Goal: Contribute content

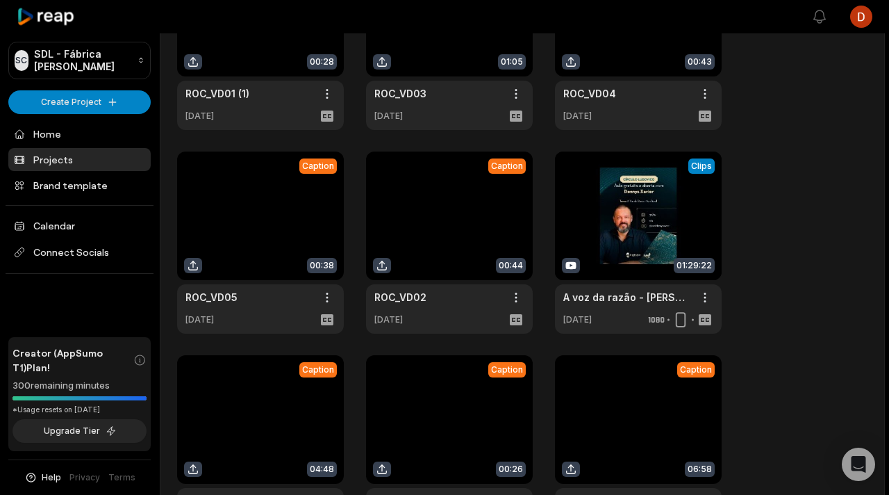
scroll to position [360, 0]
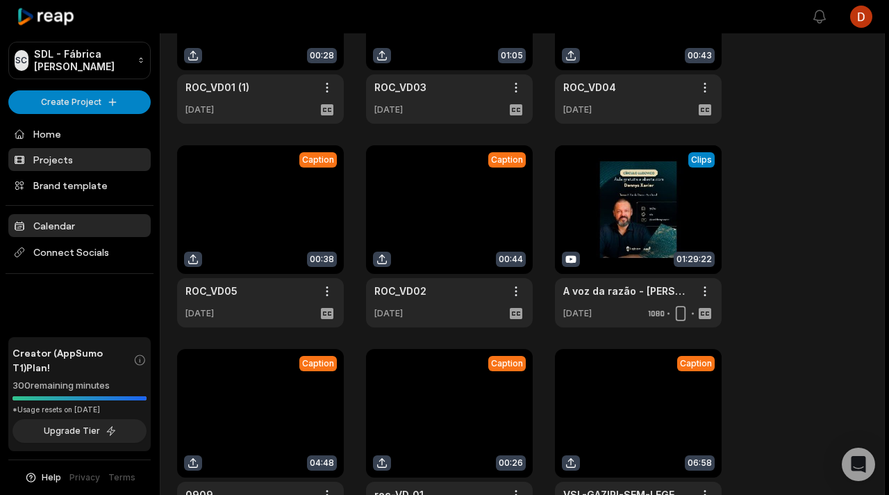
click at [78, 227] on link "Calendar" at bounding box center [79, 225] width 142 height 23
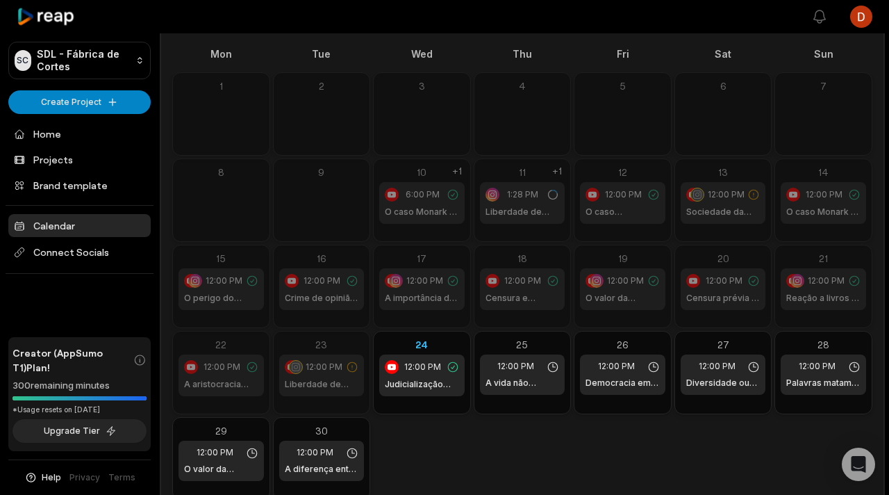
scroll to position [97, 0]
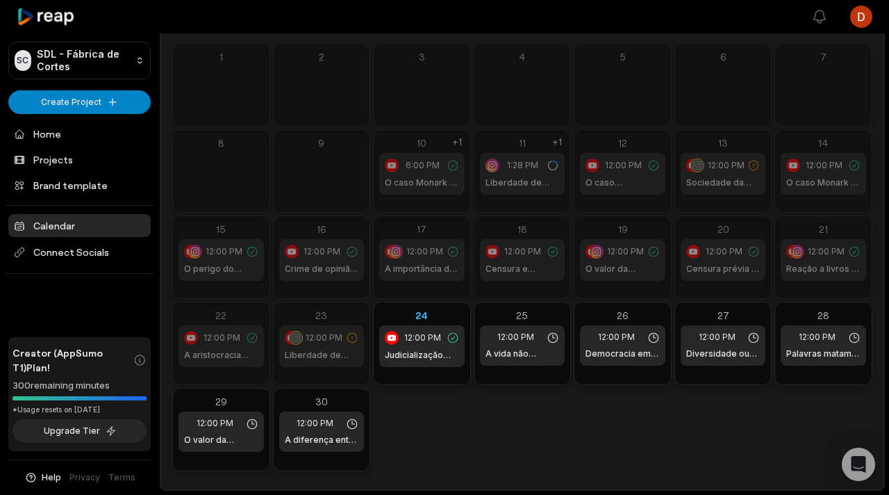
click at [816, 264] on h1 "Reação a livros e pluralidade" at bounding box center [824, 269] width 74 height 13
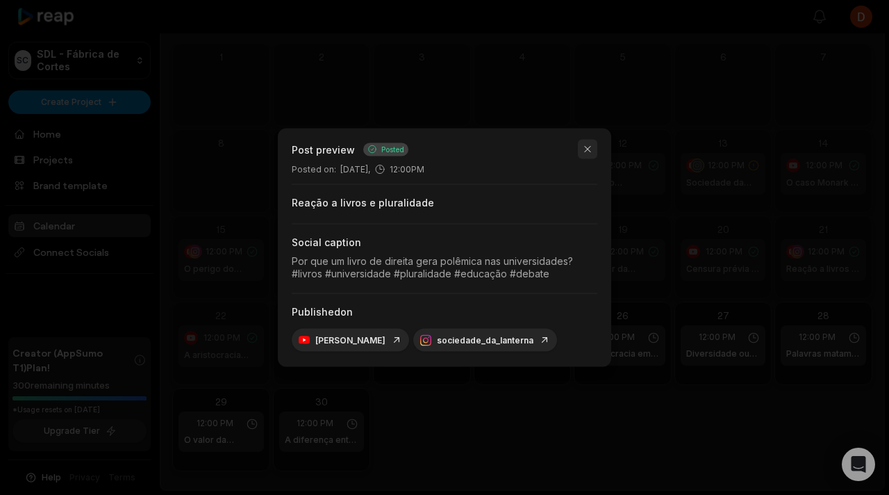
click at [594, 154] on button "button" at bounding box center [587, 149] width 19 height 19
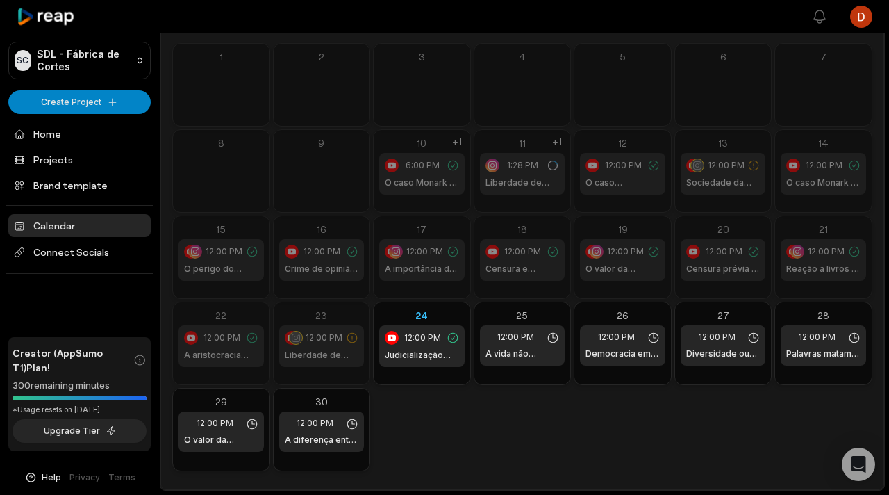
click at [228, 360] on h1 "A aristocracia intelectual e a democracia" at bounding box center [221, 355] width 74 height 13
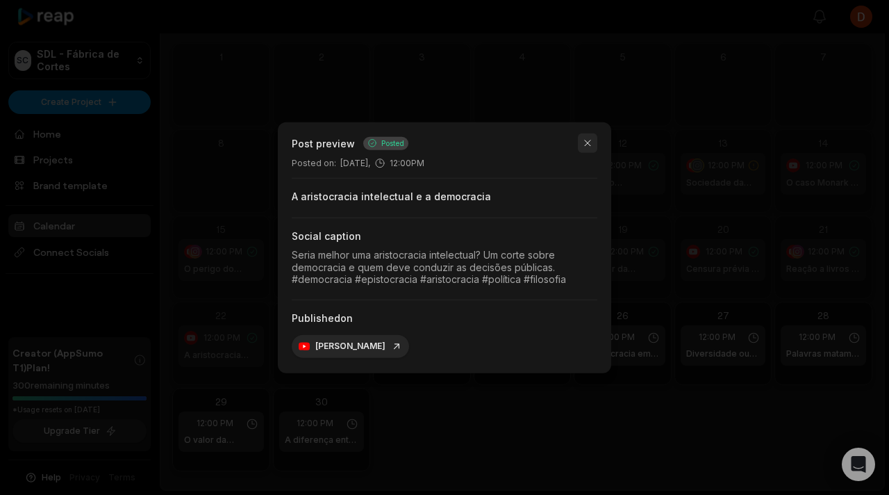
click at [584, 142] on button "button" at bounding box center [587, 142] width 19 height 19
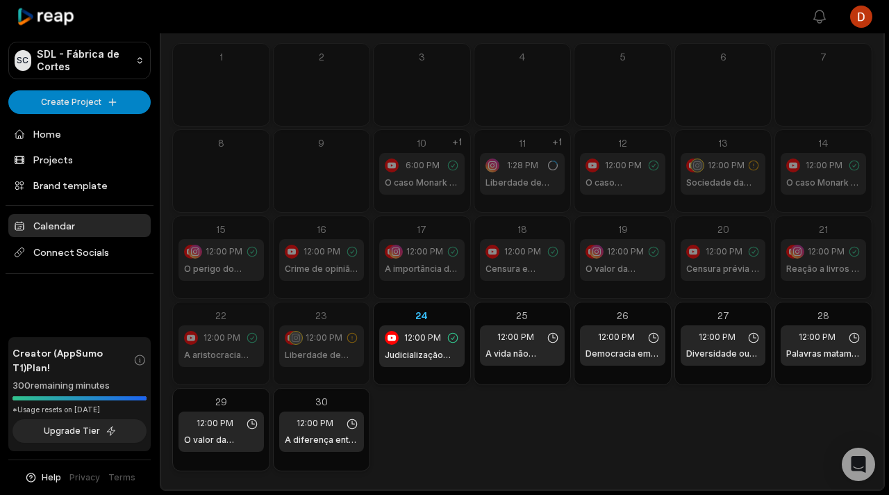
click at [322, 354] on h1 "Liberdade de expressão: da Grécia ao hoje" at bounding box center [322, 355] width 74 height 13
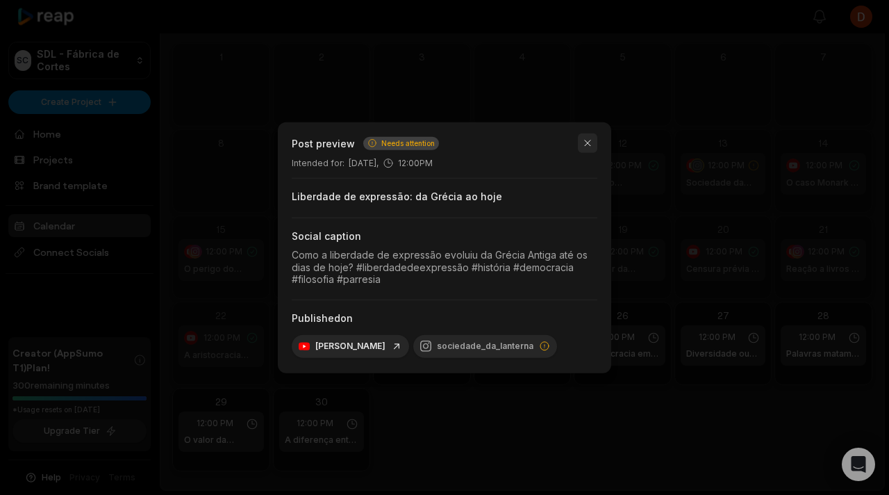
click at [584, 144] on button "button" at bounding box center [587, 142] width 19 height 19
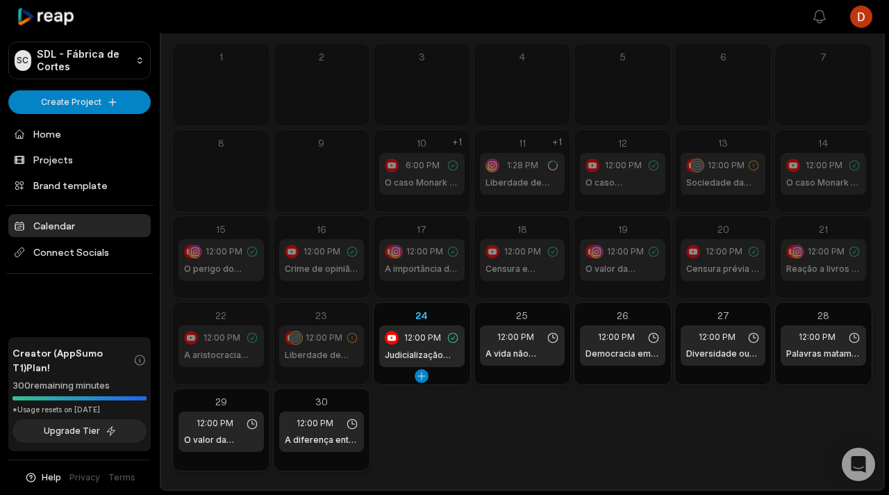
click at [436, 350] on h1 "Judicialização das sensibilidades" at bounding box center [422, 355] width 74 height 13
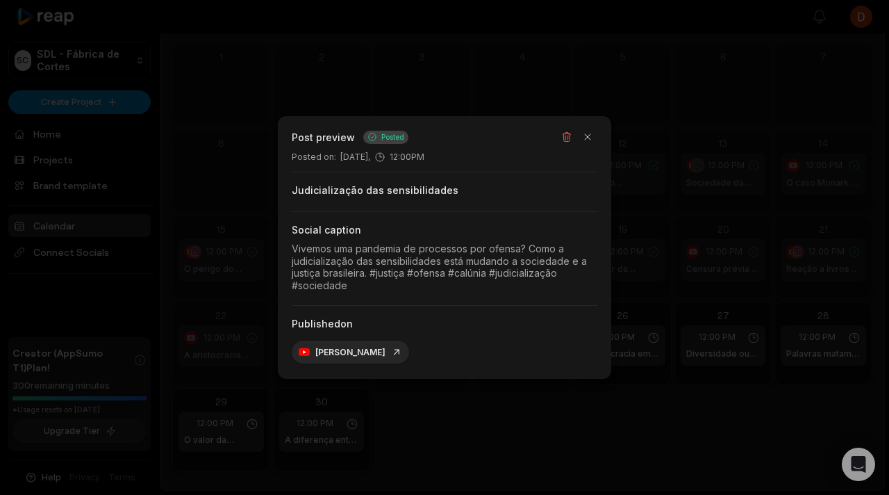
click at [682, 315] on div at bounding box center [444, 247] width 889 height 495
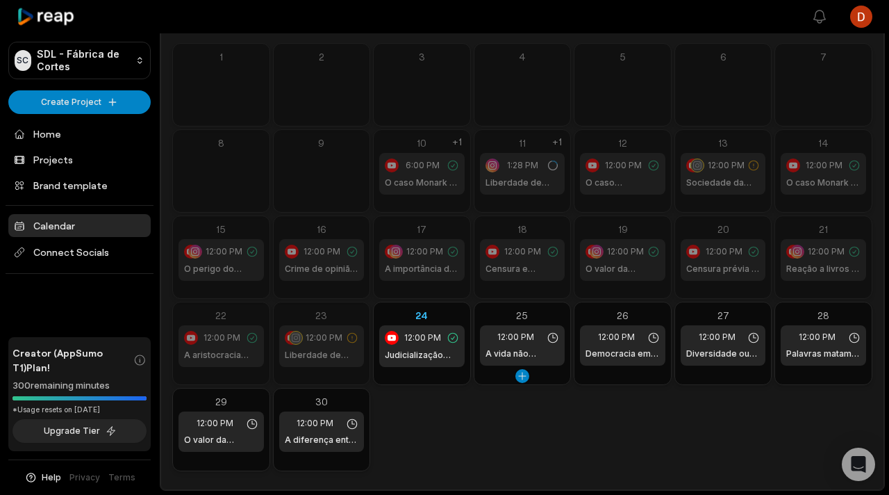
click at [527, 363] on div "12:00 PM A vida não examinada" at bounding box center [522, 345] width 85 height 40
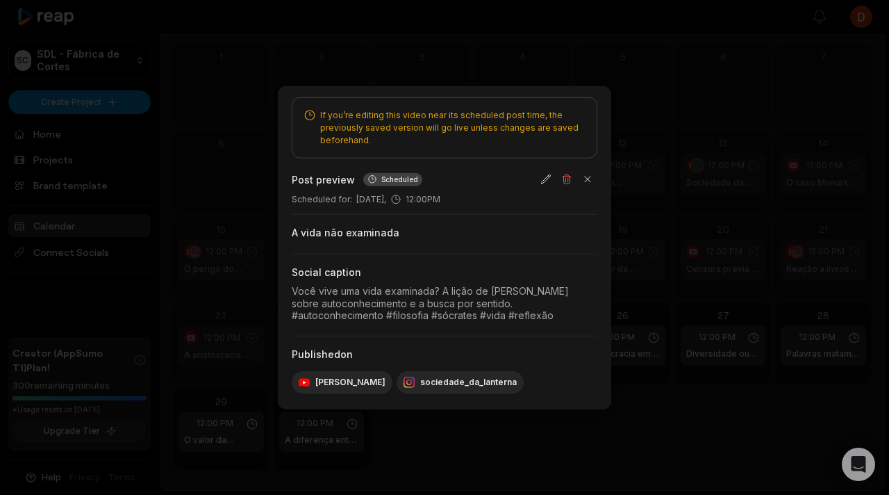
click at [654, 370] on div at bounding box center [444, 247] width 889 height 495
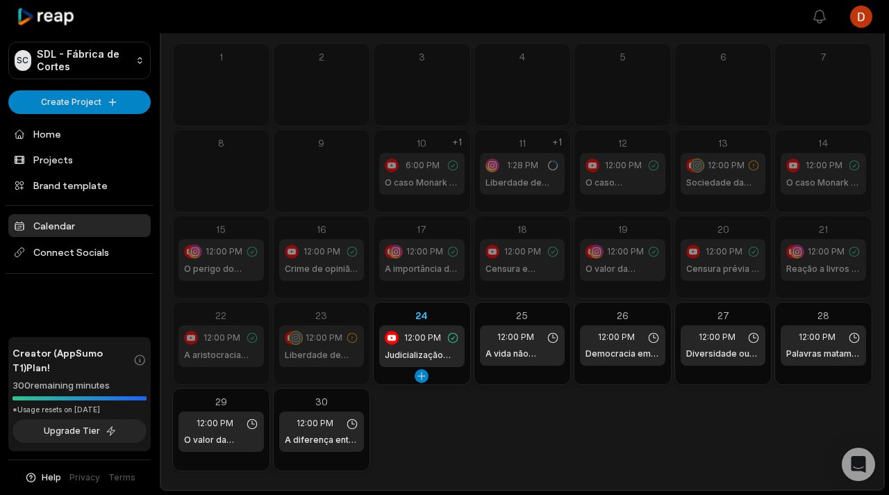
click at [413, 328] on div "12:00 PM Judicialização das sensibilidades" at bounding box center [421, 346] width 85 height 42
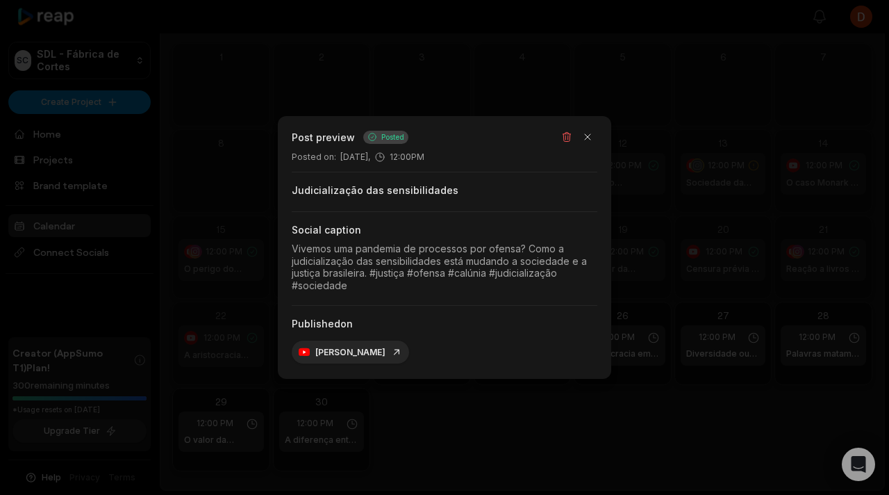
click at [643, 208] on div at bounding box center [444, 247] width 889 height 495
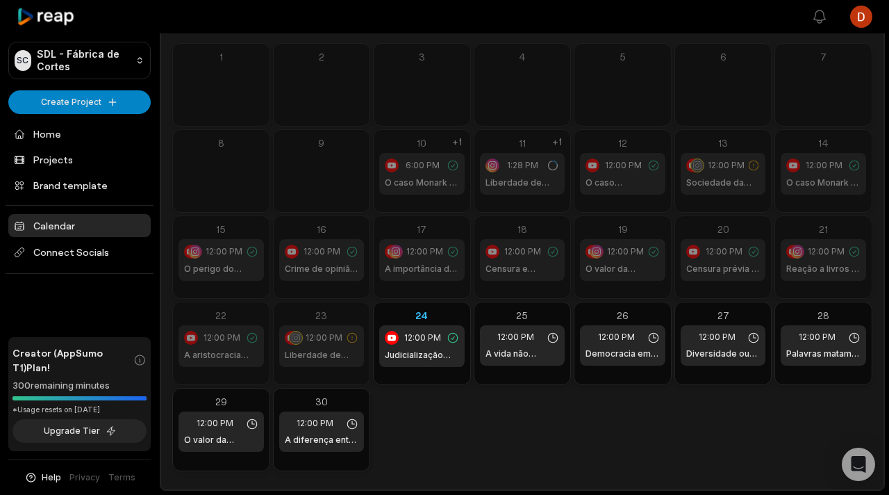
click at [329, 336] on span "12:00 PM" at bounding box center [324, 337] width 37 height 13
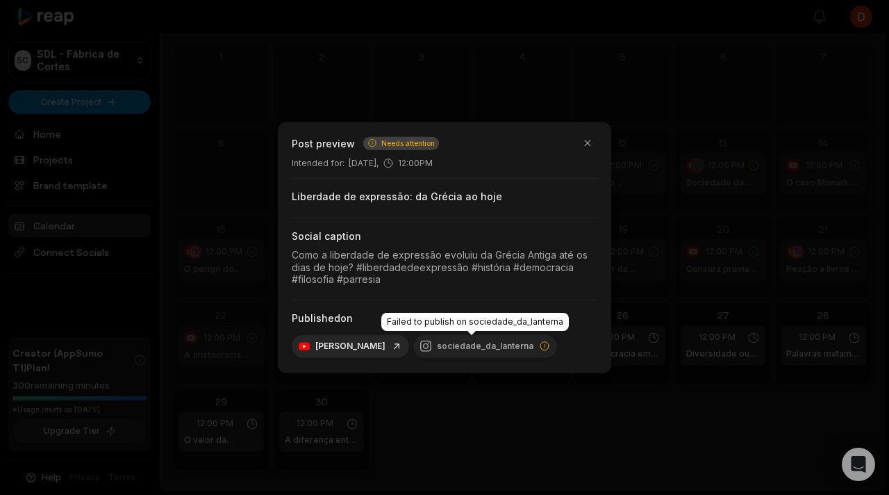
click at [494, 345] on div "sociedade_da_lanterna" at bounding box center [485, 345] width 144 height 23
click at [585, 147] on button "button" at bounding box center [587, 142] width 19 height 19
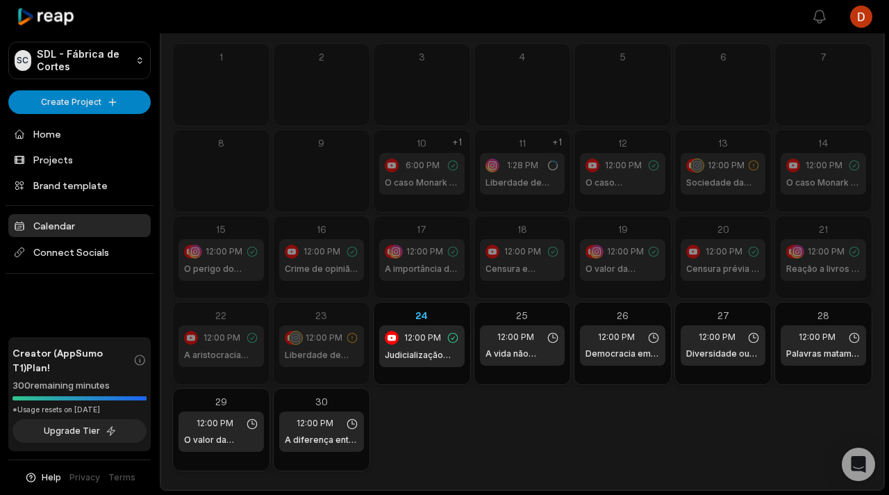
click at [78, 238] on ul "Home Projects Brand template Calendar Connect Socials" at bounding box center [79, 197] width 142 height 151
click at [74, 248] on span "Connect Socials" at bounding box center [79, 252] width 142 height 25
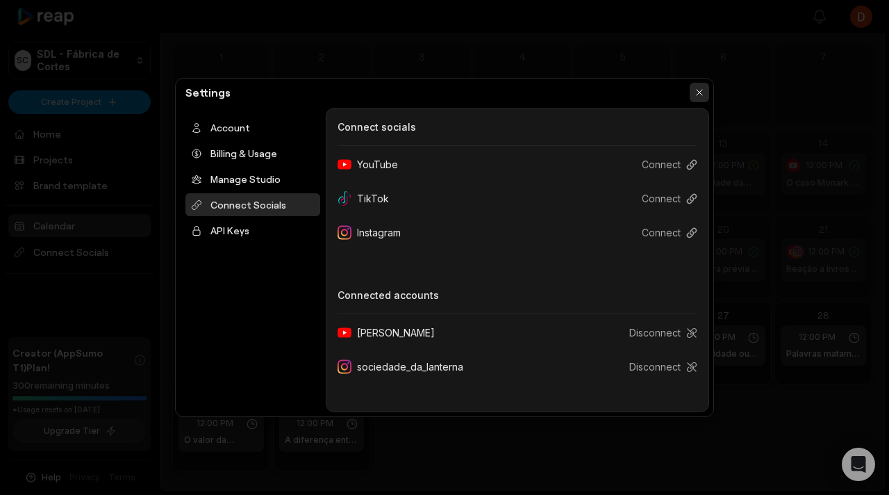
click at [698, 95] on button "button" at bounding box center [699, 92] width 19 height 19
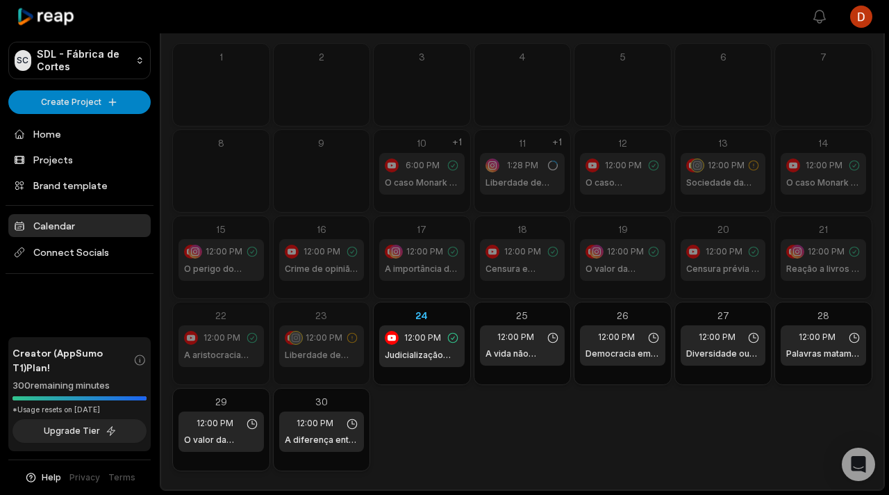
click at [325, 338] on span "12:00 PM" at bounding box center [324, 337] width 37 height 13
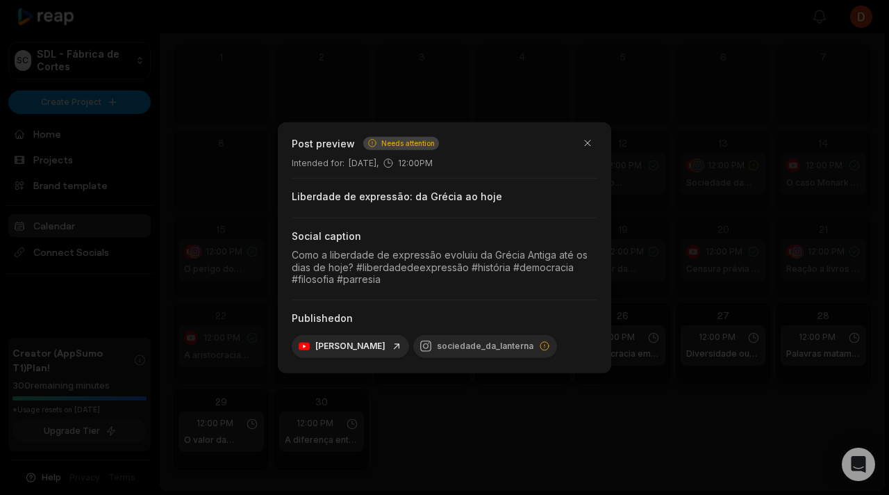
click at [379, 257] on div "Como a liberdade de expressão evoluiu da Grécia Antiga até os dias de hoje? #li…" at bounding box center [445, 267] width 306 height 37
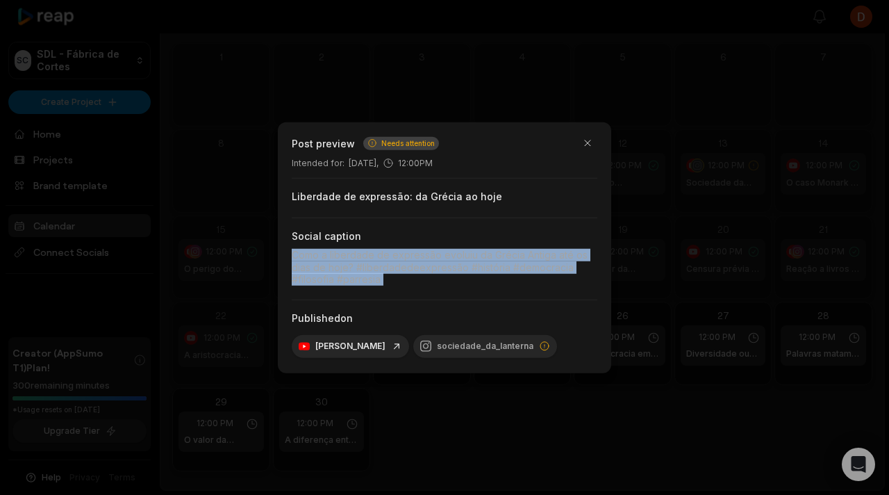
click at [379, 257] on div "Como a liberdade de expressão evoluiu da Grécia Antiga até os dias de hoje? #li…" at bounding box center [445, 267] width 306 height 37
copy div "Como a liberdade de expressão evoluiu da Grécia Antiga até os dias de hoje? #li…"
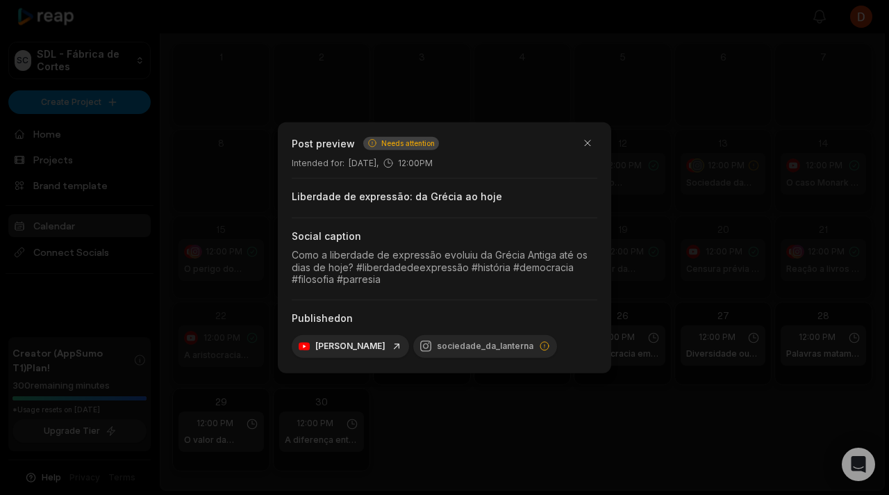
click at [672, 166] on div at bounding box center [444, 247] width 889 height 495
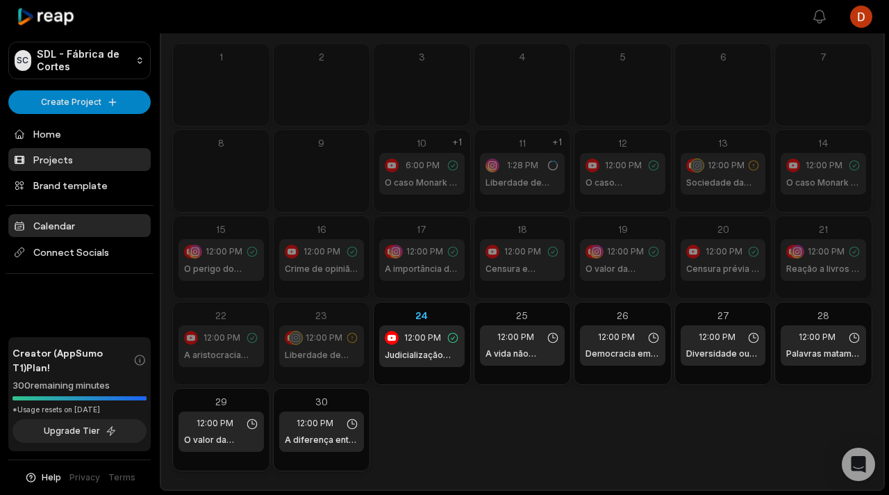
click at [101, 148] on link "Projects" at bounding box center [79, 159] width 142 height 23
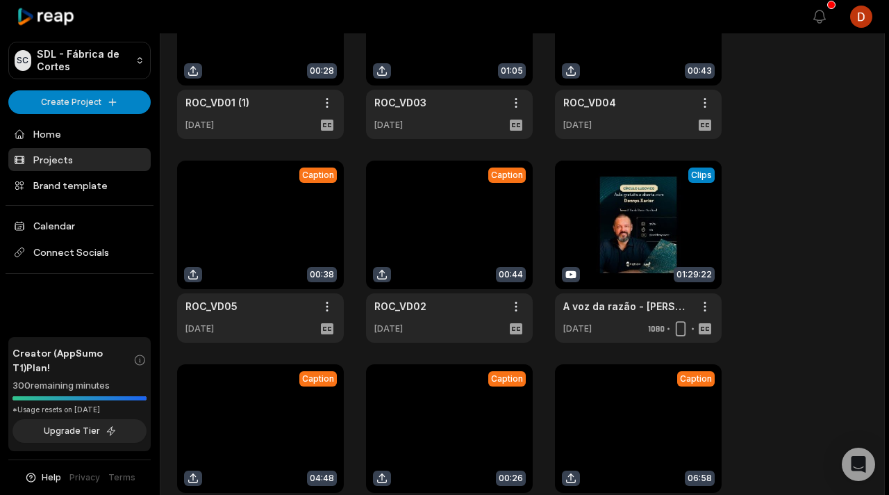
scroll to position [518, 0]
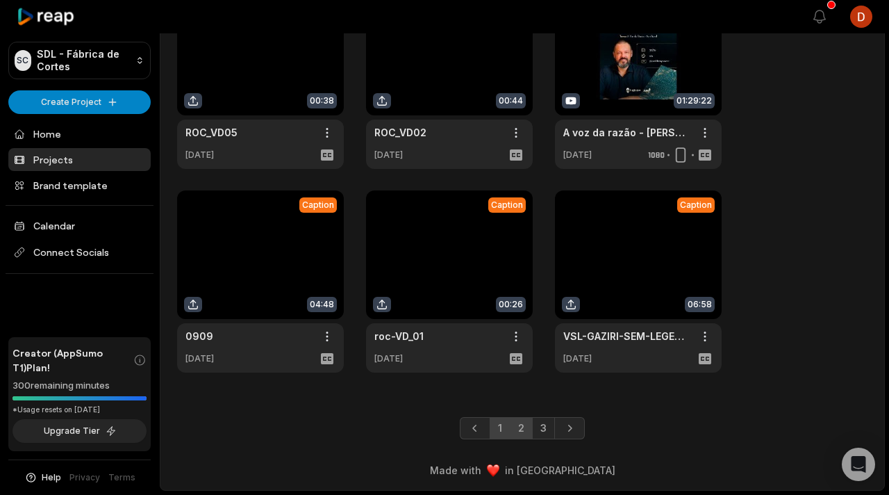
click at [513, 433] on link "2" at bounding box center [521, 428] width 23 height 22
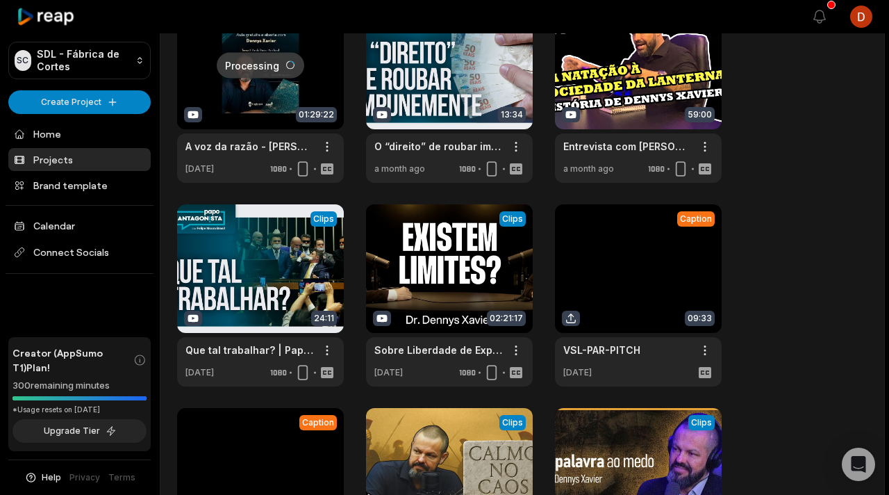
scroll to position [139, 0]
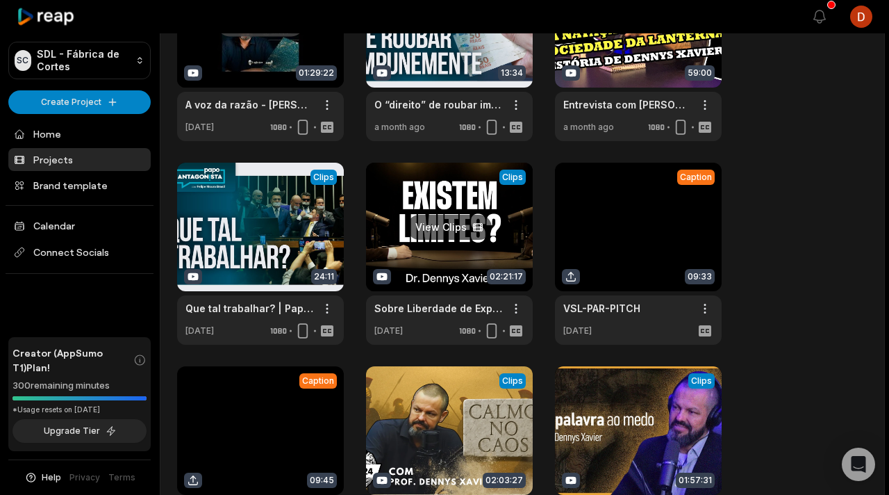
click at [501, 257] on link at bounding box center [449, 254] width 167 height 182
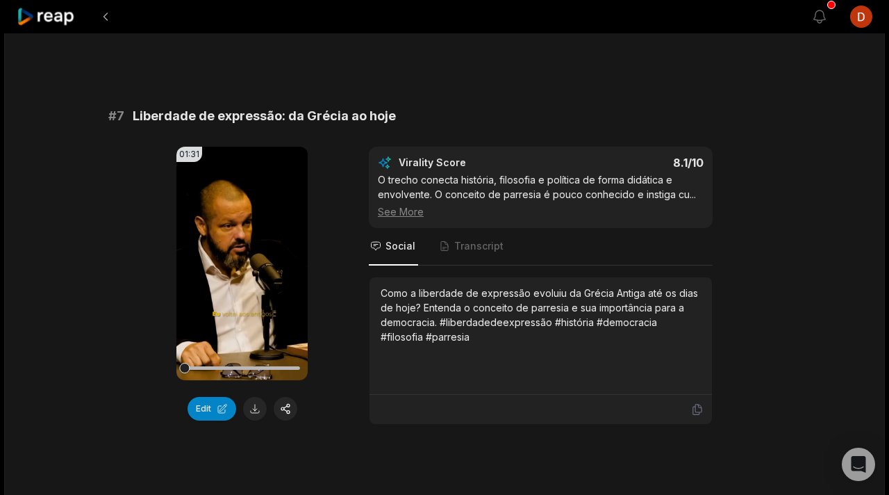
scroll to position [2541, 0]
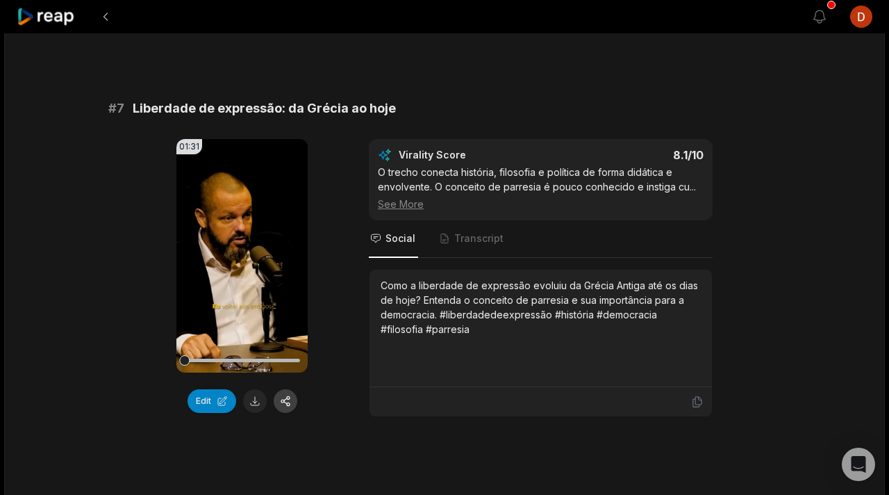
click at [292, 397] on button "button" at bounding box center [286, 401] width 24 height 24
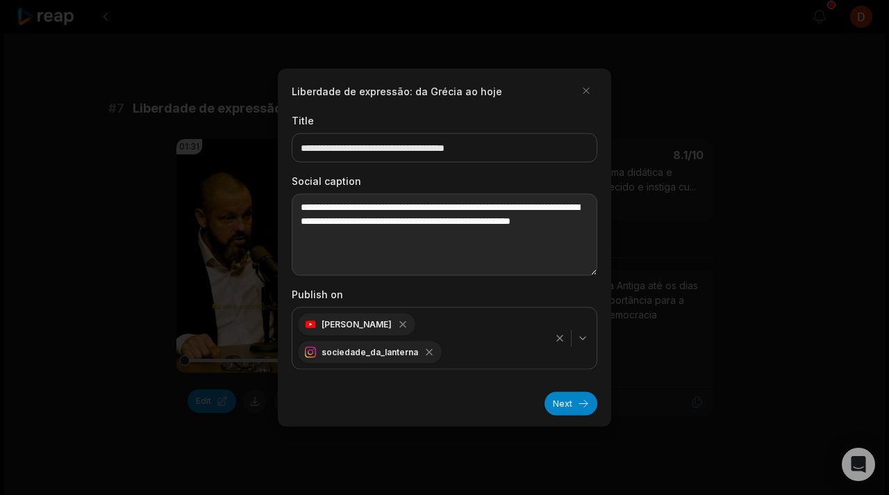
click at [381, 222] on textarea "**********" at bounding box center [445, 235] width 306 height 82
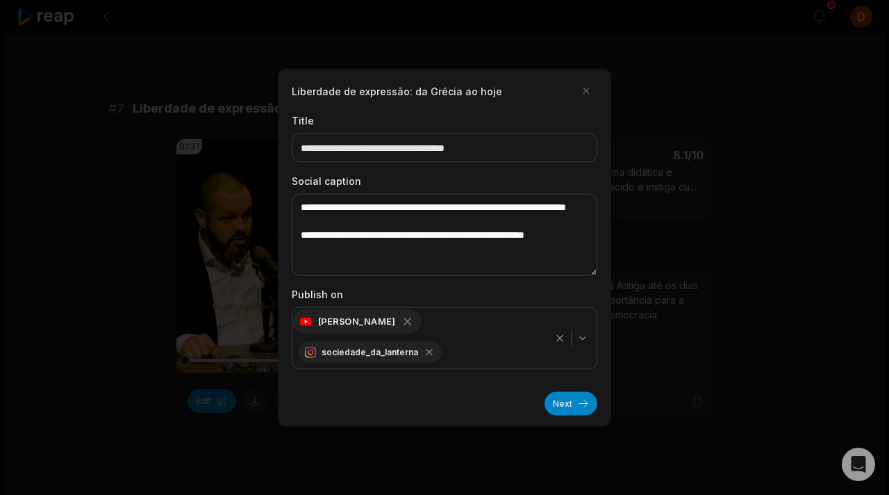
type textarea "**********"
click at [386, 326] on div "[PERSON_NAME]" at bounding box center [357, 321] width 129 height 24
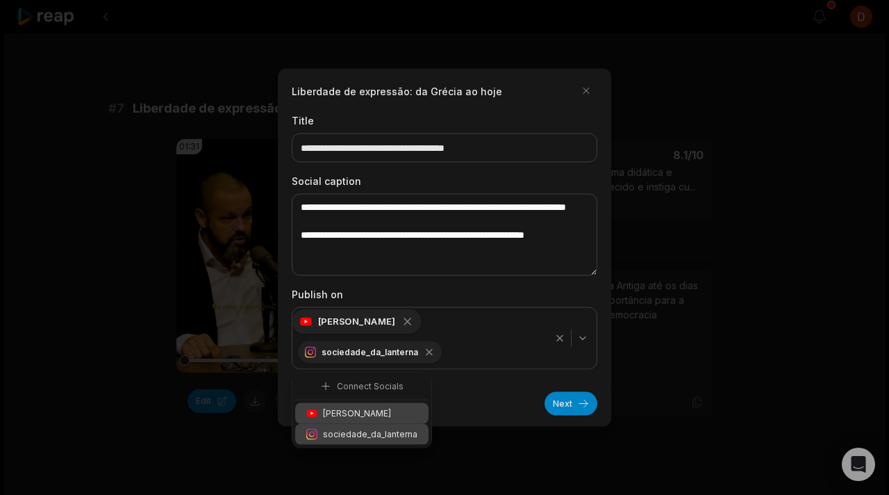
click at [402, 327] on icon "button" at bounding box center [408, 321] width 13 height 13
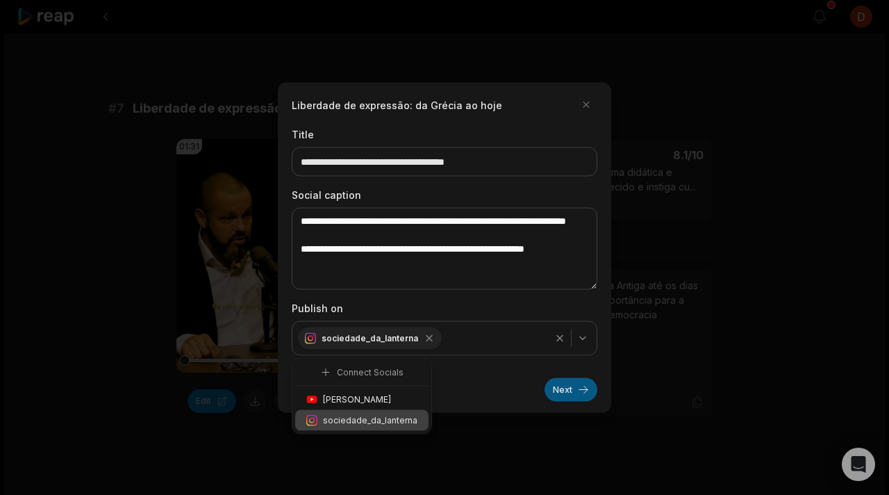
click at [574, 389] on button "Next" at bounding box center [571, 390] width 53 height 24
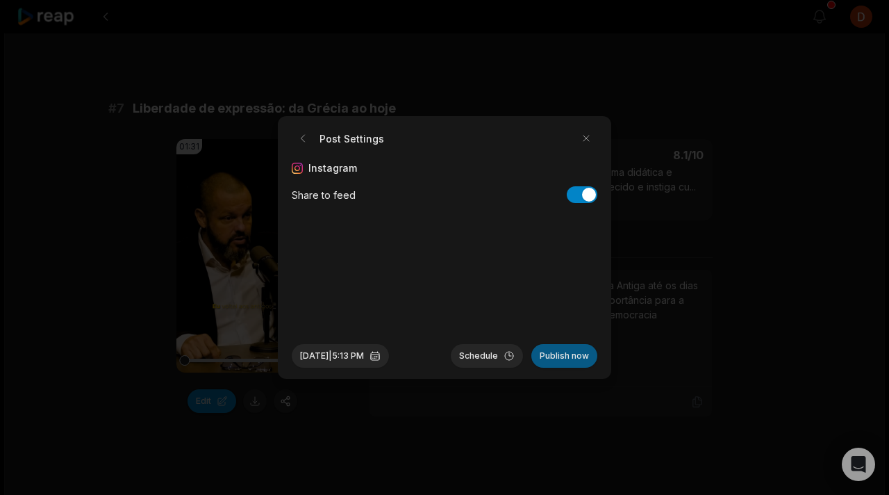
click at [564, 352] on button "Publish now" at bounding box center [565, 356] width 66 height 24
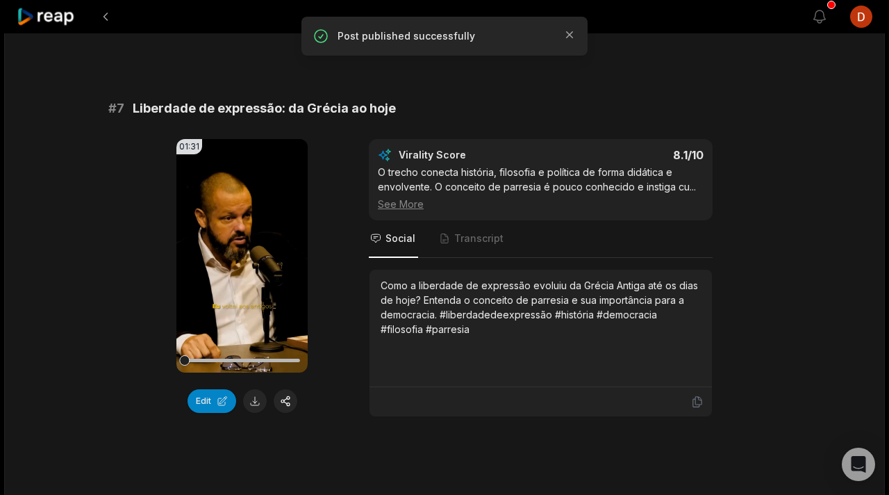
click at [77, 21] on div at bounding box center [414, 16] width 795 height 33
click at [56, 18] on icon at bounding box center [46, 17] width 59 height 19
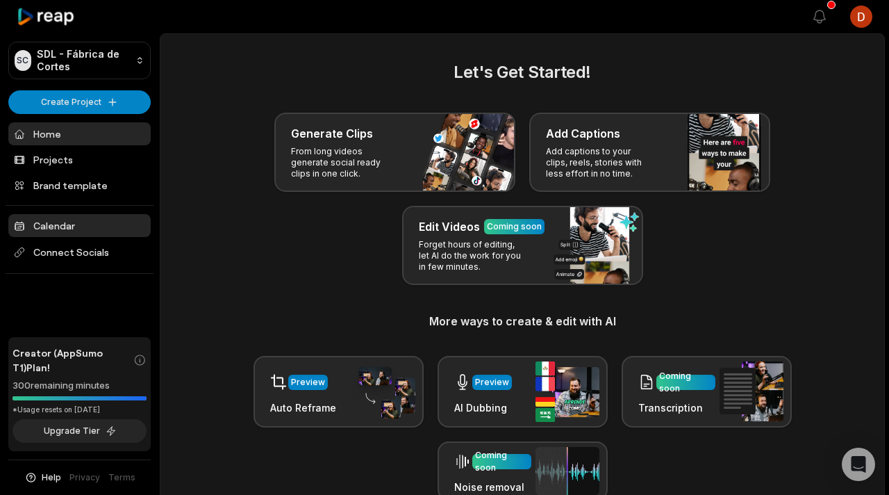
click at [85, 222] on link "Calendar" at bounding box center [79, 225] width 142 height 23
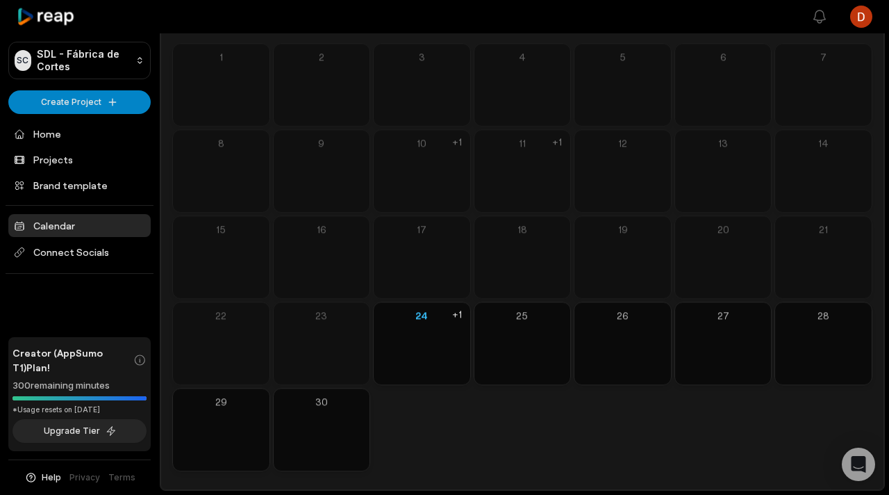
scroll to position [97, 0]
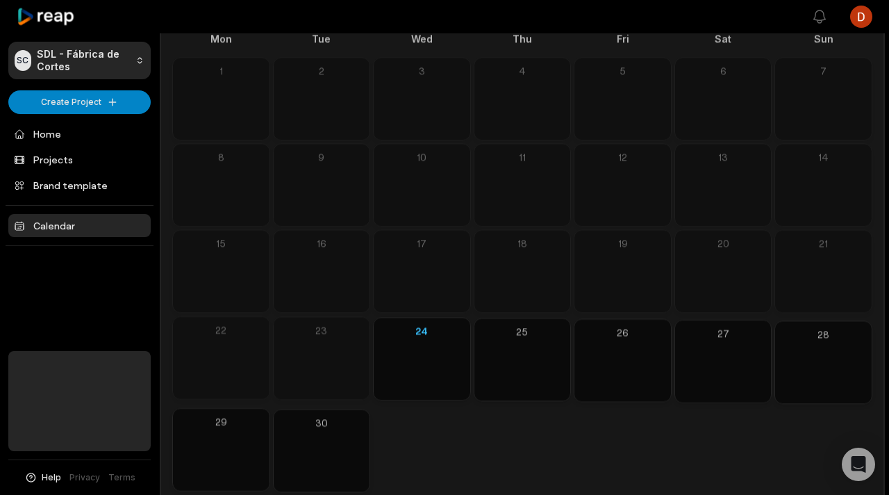
scroll to position [97, 0]
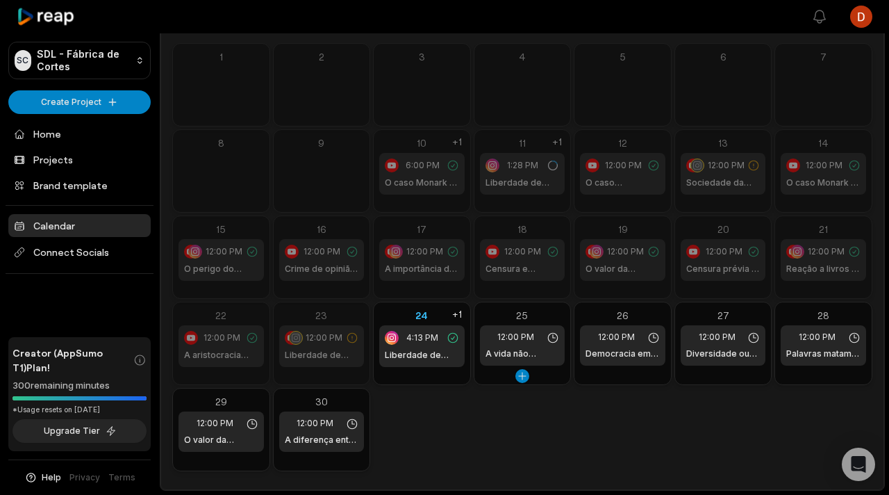
click at [505, 349] on h1 "A vida não examinada" at bounding box center [523, 353] width 74 height 13
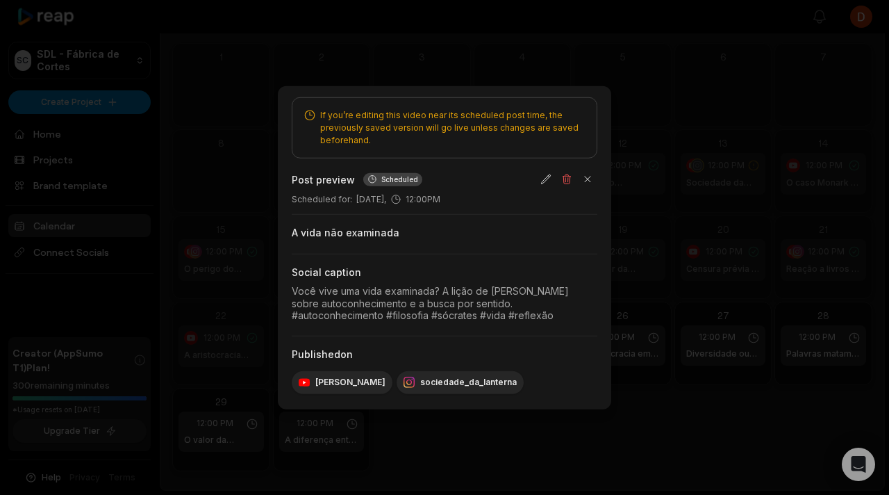
click at [591, 433] on div at bounding box center [444, 247] width 889 height 495
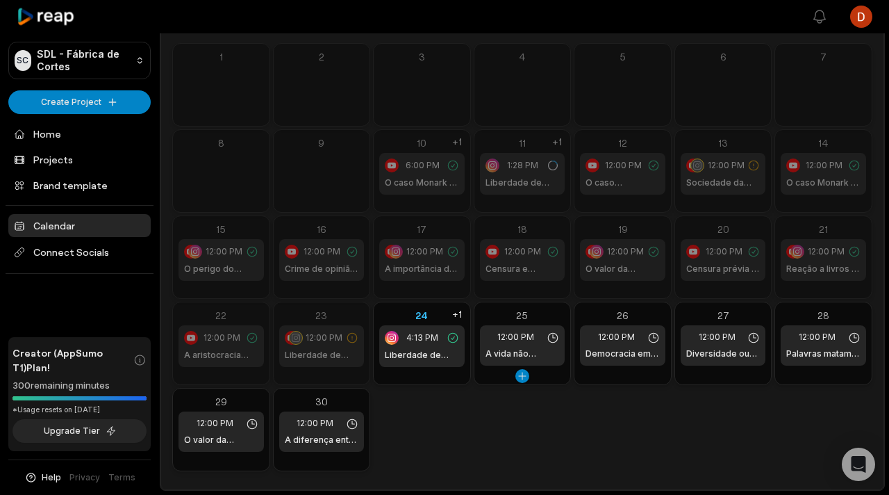
click at [542, 326] on div "12:00 PM A vida não examinada" at bounding box center [522, 345] width 85 height 40
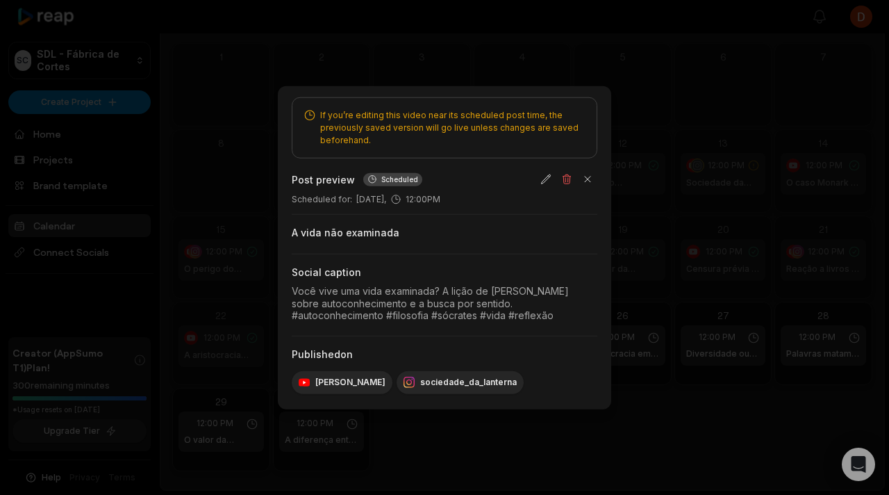
click at [612, 170] on div at bounding box center [444, 247] width 889 height 495
